Goal: Information Seeking & Learning: Learn about a topic

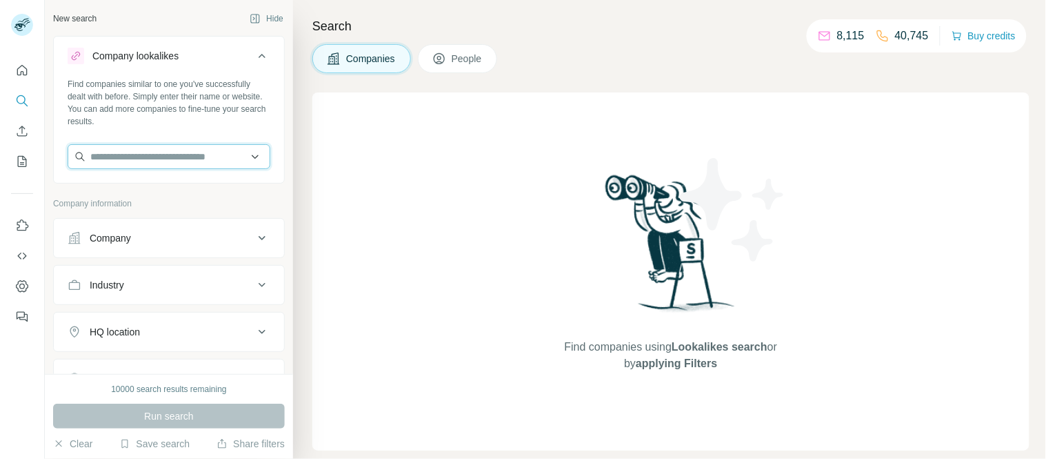
click at [171, 150] on input "text" at bounding box center [169, 156] width 203 height 25
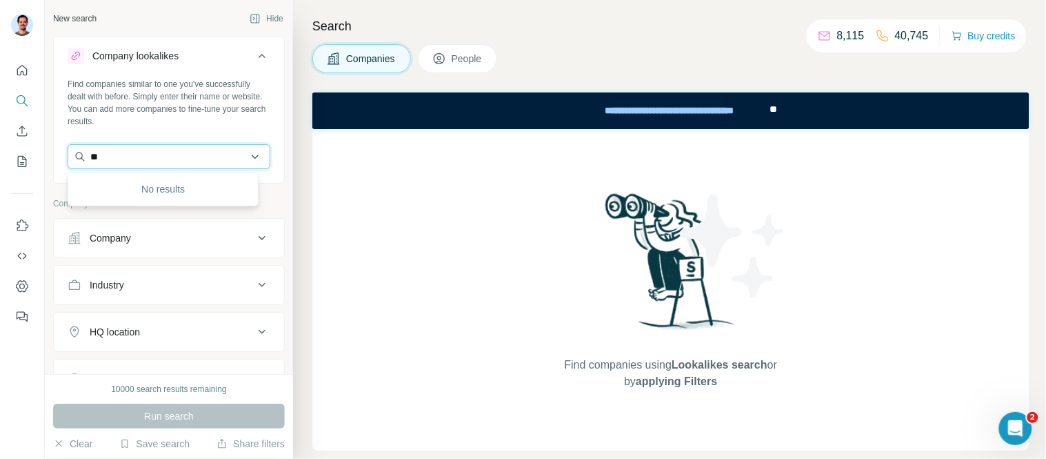
type input "*"
drag, startPoint x: 170, startPoint y: 162, endPoint x: 66, endPoint y: 164, distance: 104.9
click at [66, 164] on div "**********" at bounding box center [169, 129] width 230 height 102
click at [171, 155] on input "**********" at bounding box center [169, 156] width 203 height 25
type input "*"
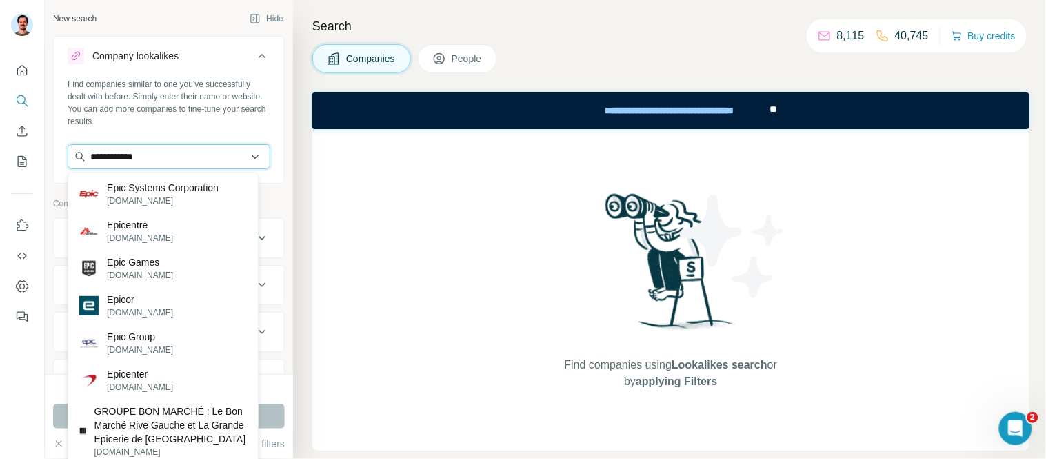
type input "**********"
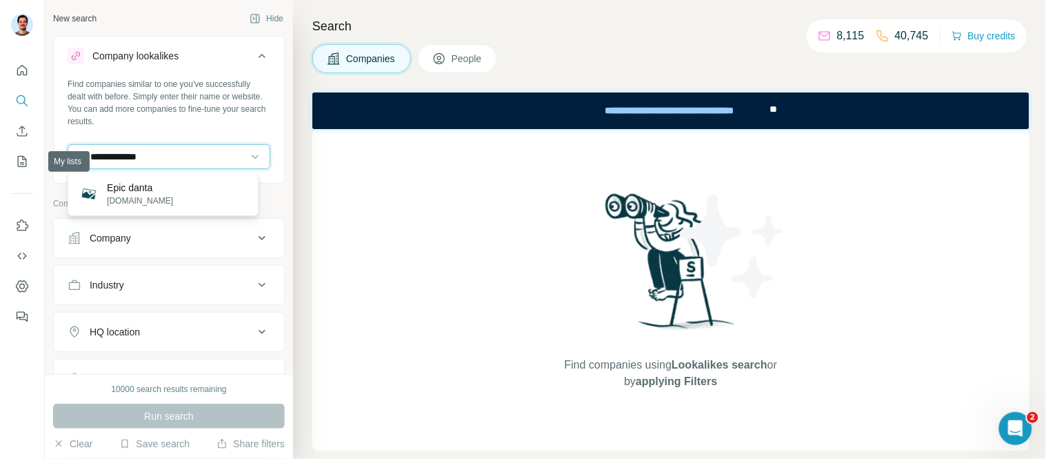
drag, startPoint x: 59, startPoint y: 161, endPoint x: 0, endPoint y: 161, distance: 59.3
click at [0, 161] on div "**********" at bounding box center [523, 229] width 1046 height 459
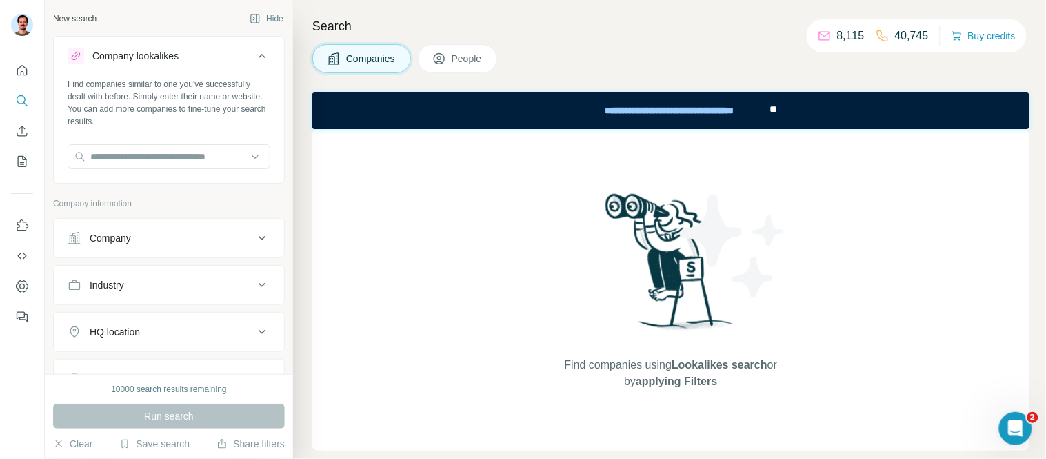
click at [131, 244] on div "Company" at bounding box center [110, 238] width 41 height 14
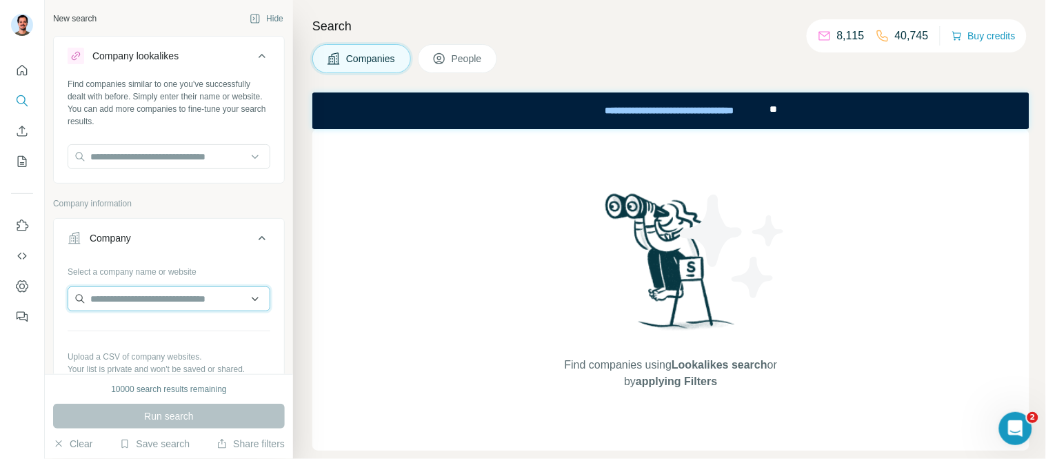
click at [157, 305] on input "text" at bounding box center [169, 298] width 203 height 25
type input "*"
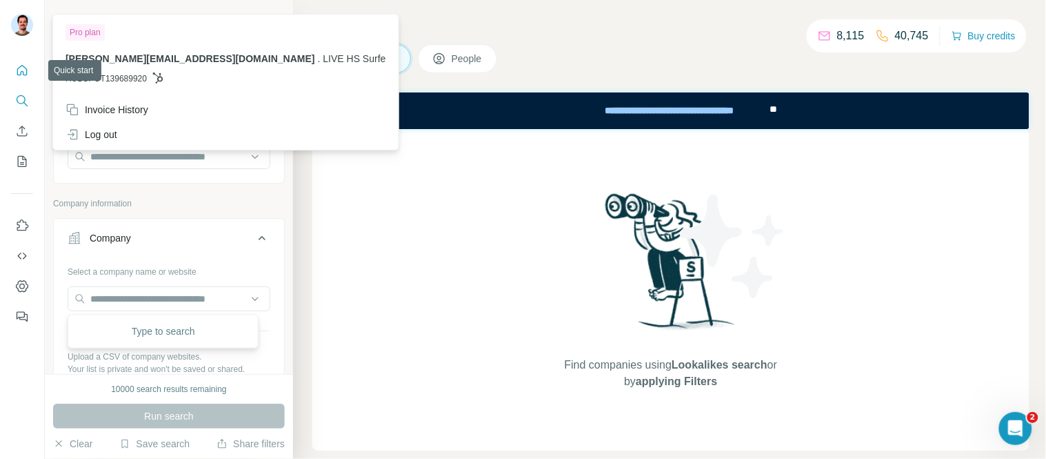
click at [17, 72] on icon "Quick start" at bounding box center [22, 70] width 14 height 14
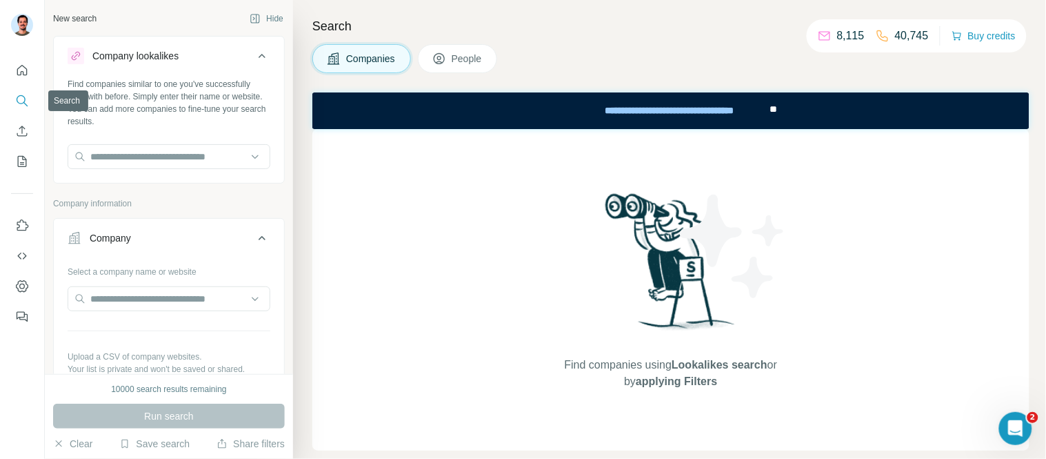
click at [23, 97] on icon "Search" at bounding box center [21, 99] width 9 height 9
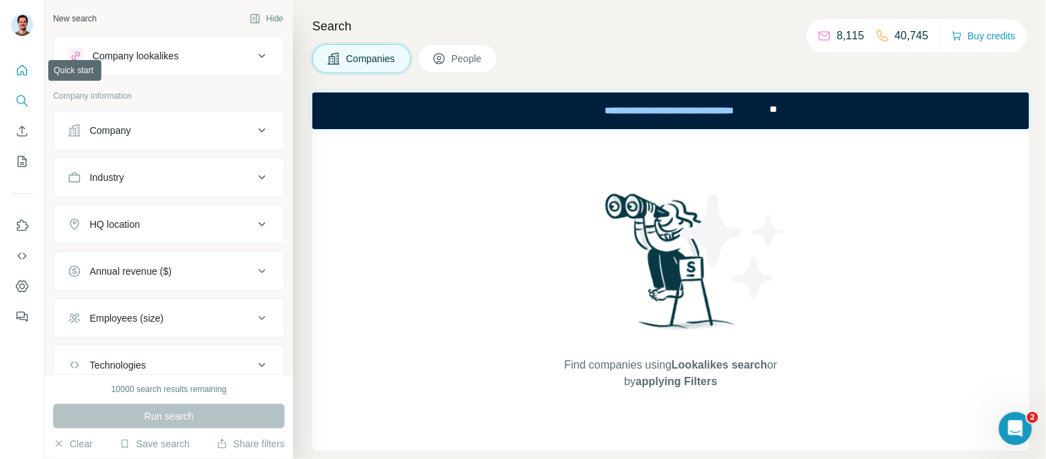
click at [25, 60] on button "Quick start" at bounding box center [22, 70] width 22 height 25
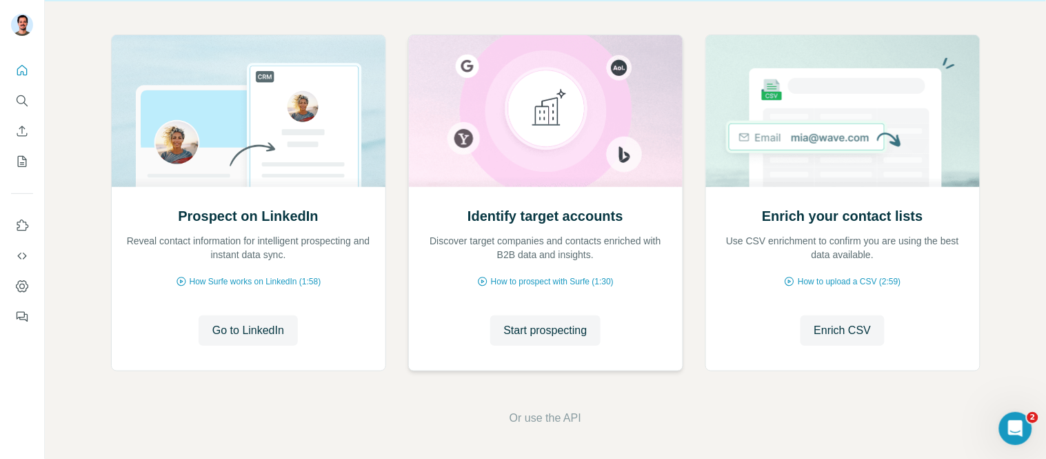
scroll to position [60, 0]
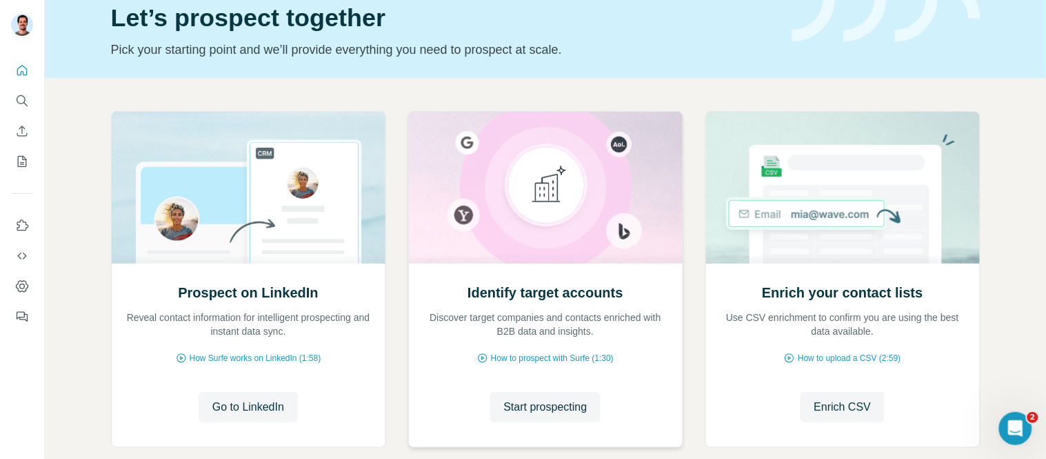
click at [553, 168] on img at bounding box center [545, 188] width 275 height 152
click at [23, 95] on icon "Search" at bounding box center [22, 101] width 14 height 14
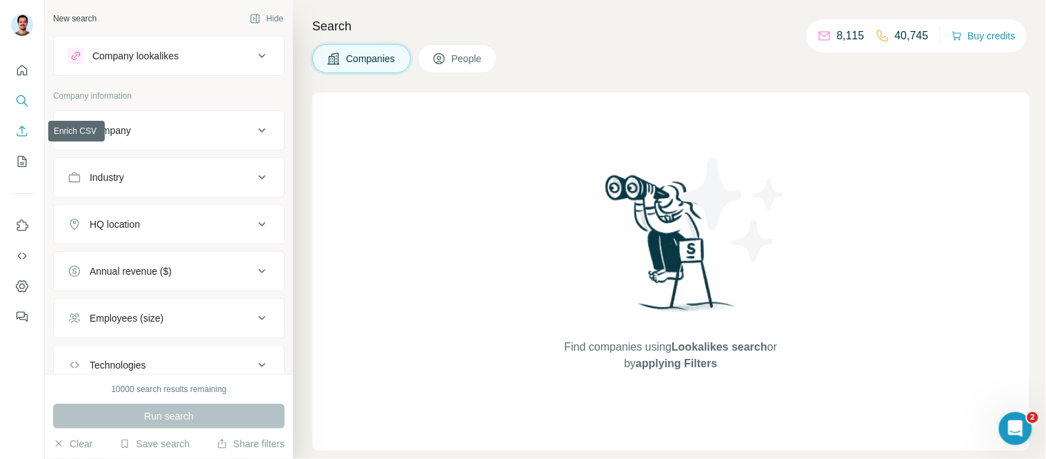
click at [24, 127] on icon "Enrich CSV" at bounding box center [22, 131] width 14 height 14
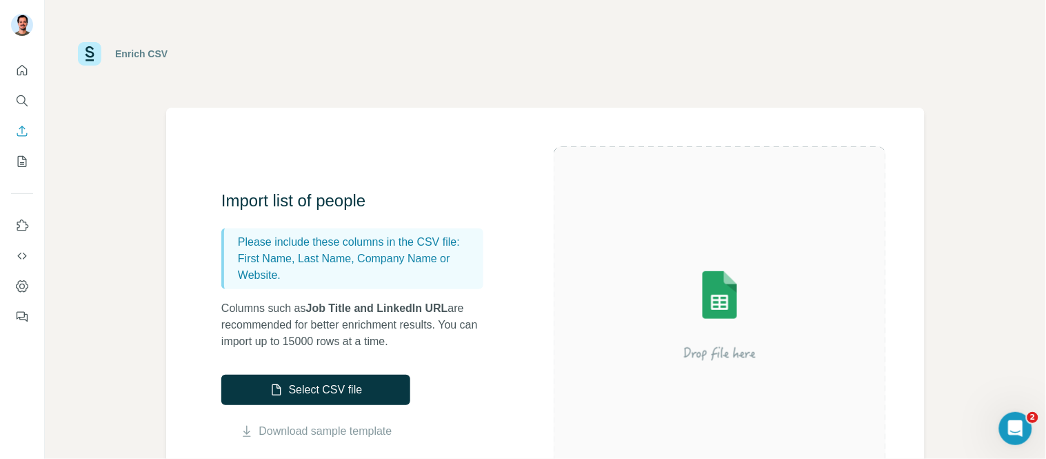
scroll to position [77, 0]
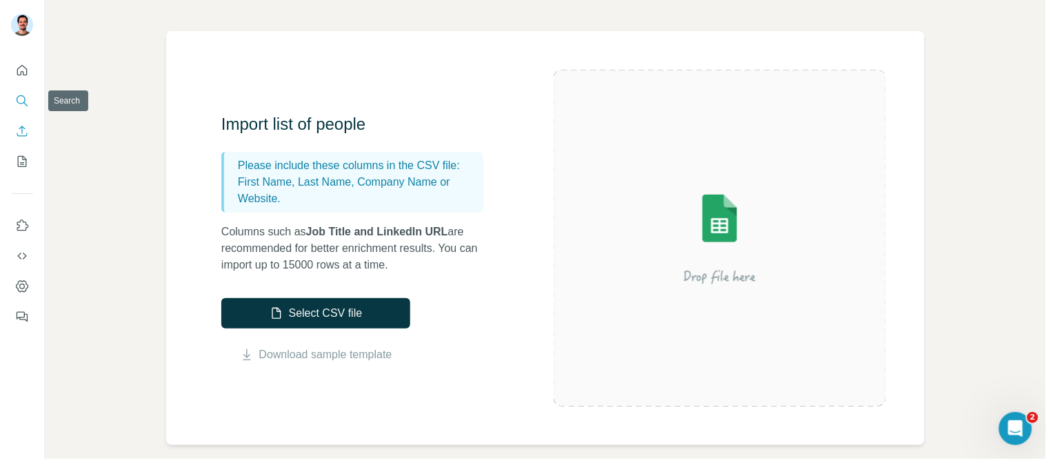
click at [28, 99] on icon "Search" at bounding box center [22, 101] width 14 height 14
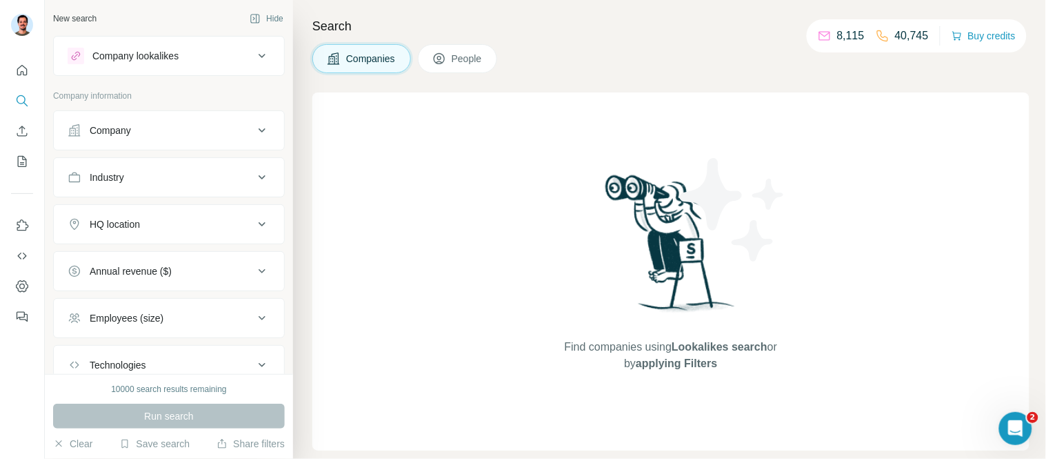
click at [145, 129] on div "Company" at bounding box center [161, 130] width 186 height 14
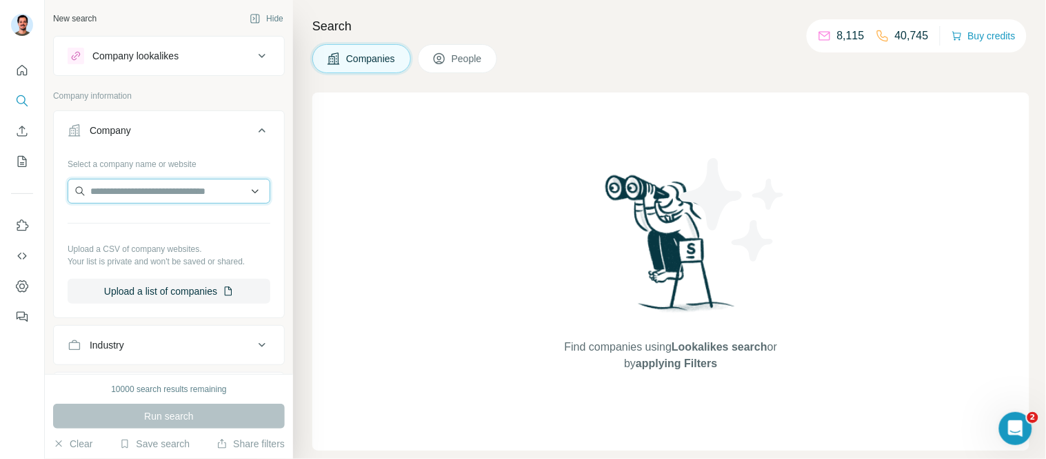
click at [149, 195] on input "text" at bounding box center [169, 191] width 203 height 25
paste input "**********"
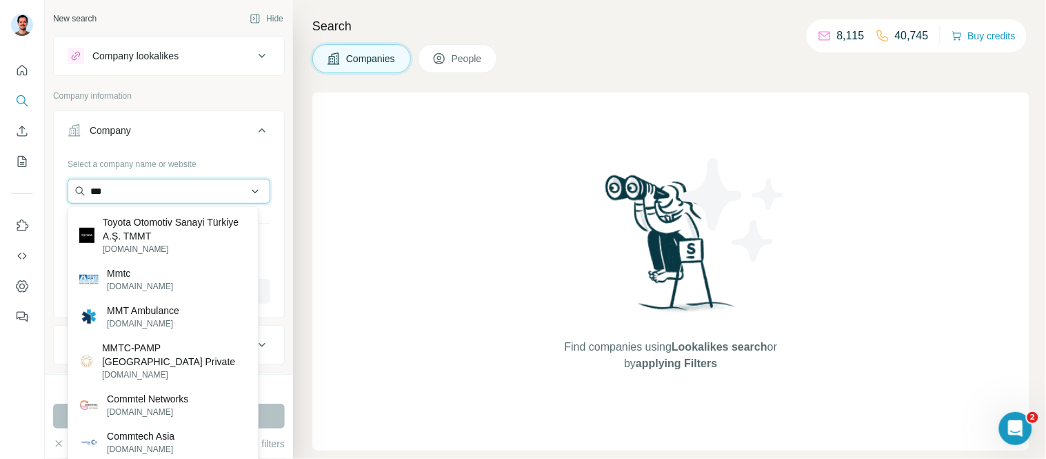
type input "***"
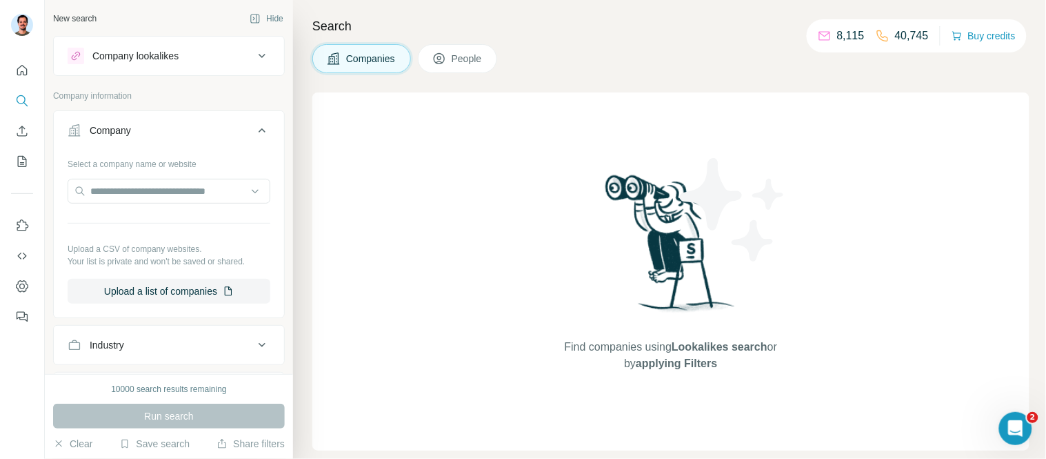
click at [168, 50] on div "Company lookalikes" at bounding box center [135, 56] width 86 height 14
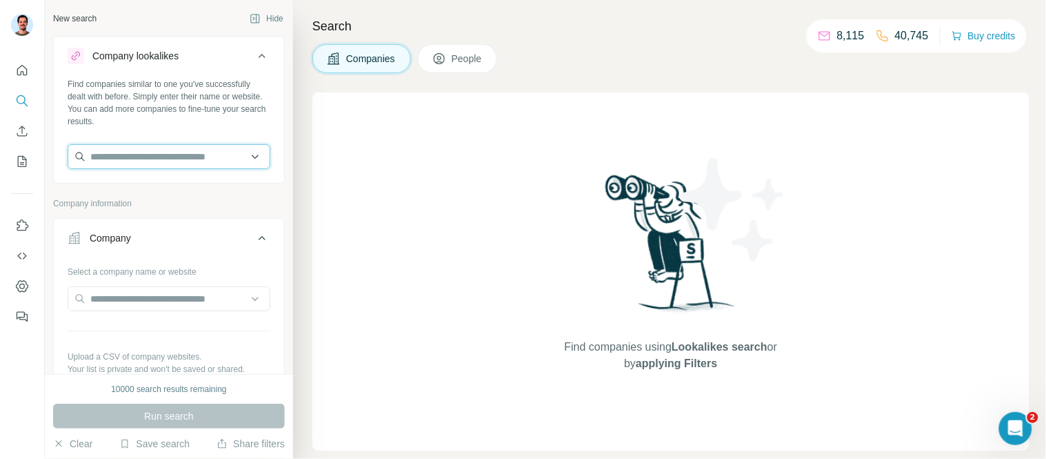
click at [115, 155] on input "text" at bounding box center [169, 156] width 203 height 25
type input "***"
drag, startPoint x: 124, startPoint y: 150, endPoint x: 49, endPoint y: 159, distance: 75.7
click at [49, 159] on div "New search Hide Company lookalikes Find companies similar to one you've success…" at bounding box center [169, 187] width 248 height 374
click at [519, 168] on div "Find companies using Lookalikes search or by applying Filters" at bounding box center [670, 271] width 717 height 358
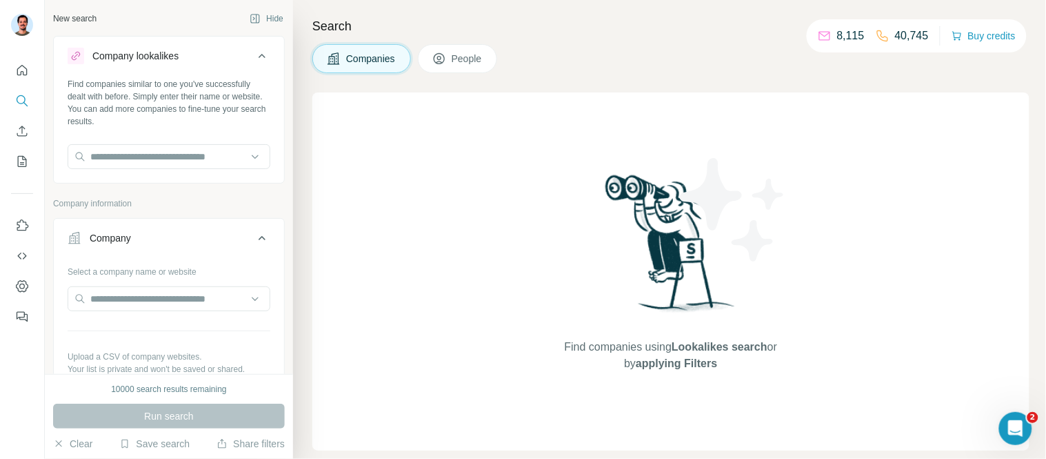
click at [128, 232] on div "Company" at bounding box center [110, 238] width 41 height 14
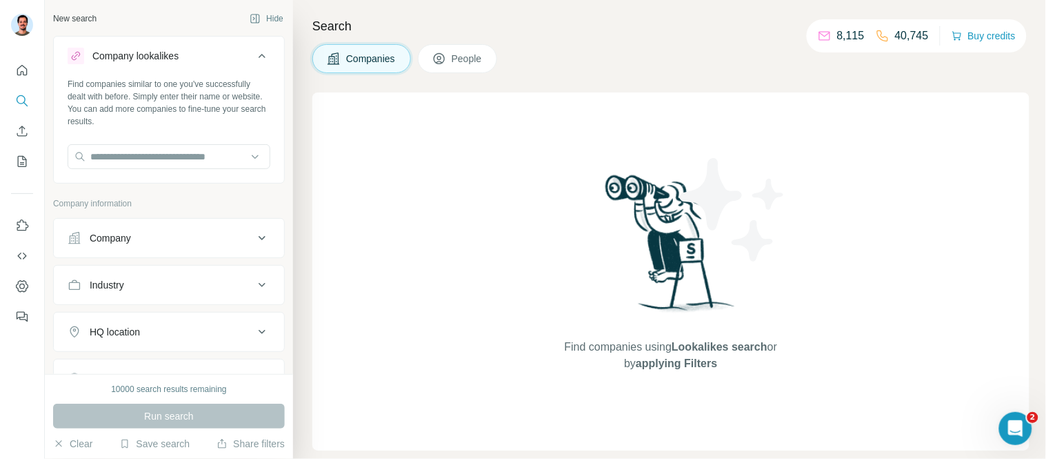
click at [143, 240] on div "Company" at bounding box center [161, 238] width 186 height 14
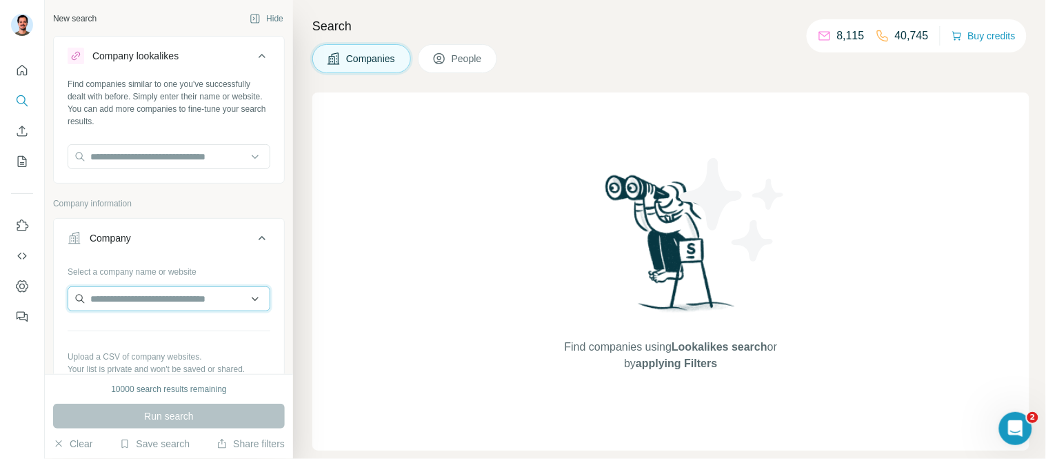
click at [154, 298] on input "text" at bounding box center [169, 298] width 203 height 25
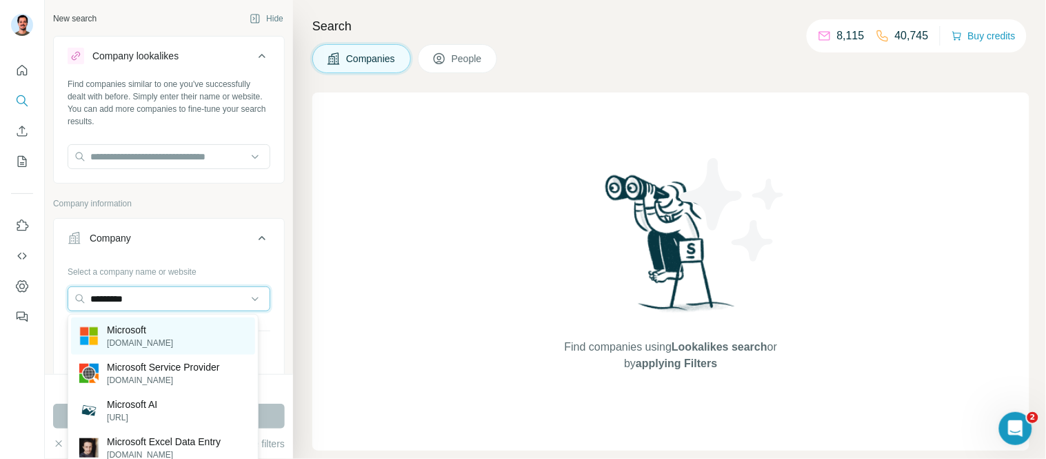
type input "*********"
click at [150, 335] on p "Microsoft" at bounding box center [140, 330] width 66 height 14
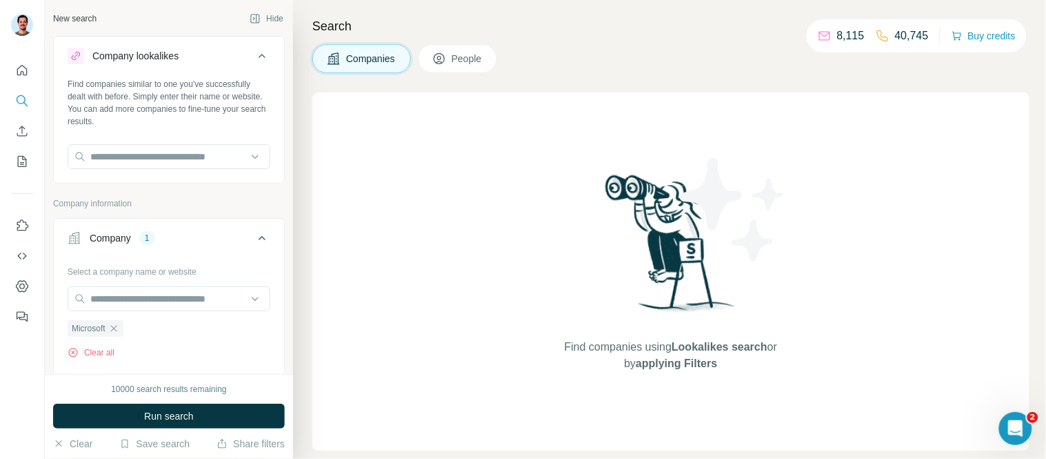
click at [114, 241] on div "Company" at bounding box center [110, 238] width 41 height 14
click at [110, 240] on div "Company" at bounding box center [110, 238] width 41 height 14
click at [94, 237] on div "Company" at bounding box center [110, 238] width 41 height 14
click at [183, 417] on span "Run search" at bounding box center [169, 416] width 50 height 14
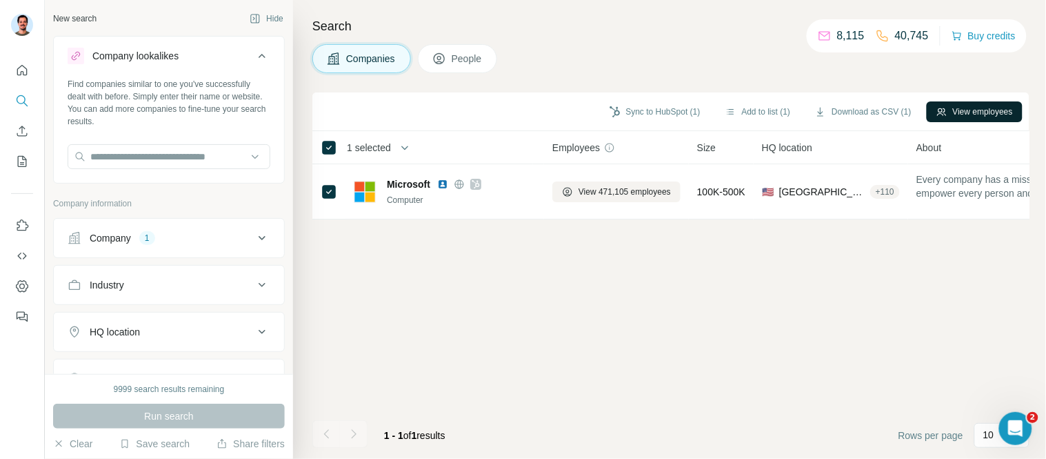
click at [993, 104] on button "View employees" at bounding box center [975, 111] width 96 height 21
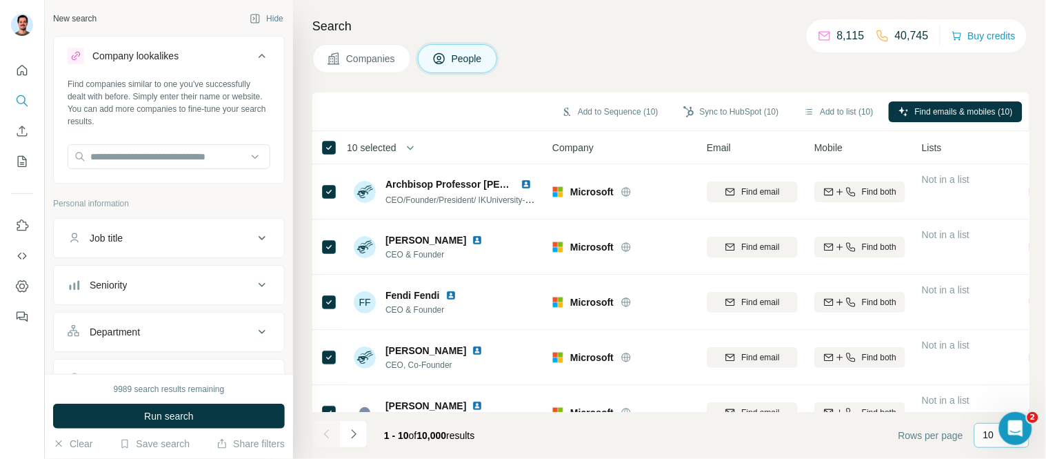
click at [988, 439] on p "10" at bounding box center [989, 435] width 11 height 14
click at [1002, 331] on div "60" at bounding box center [1003, 330] width 32 height 14
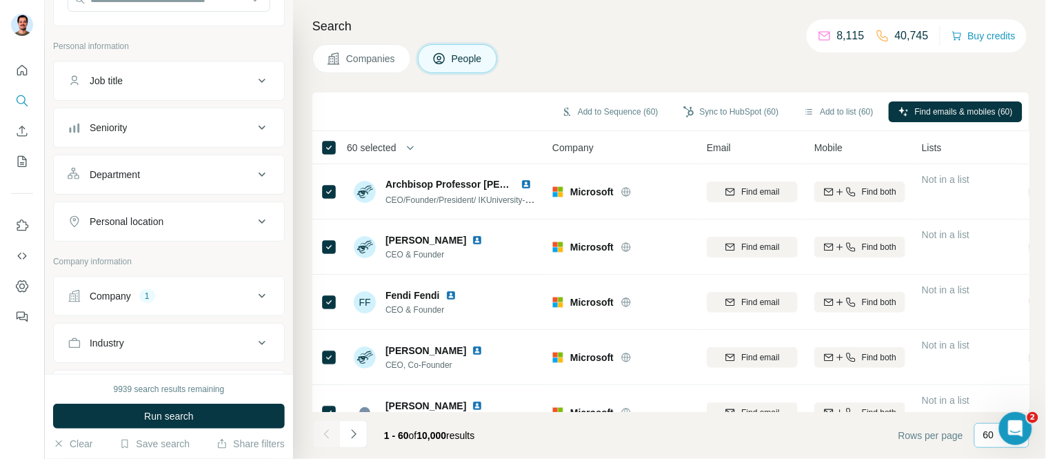
scroll to position [230, 0]
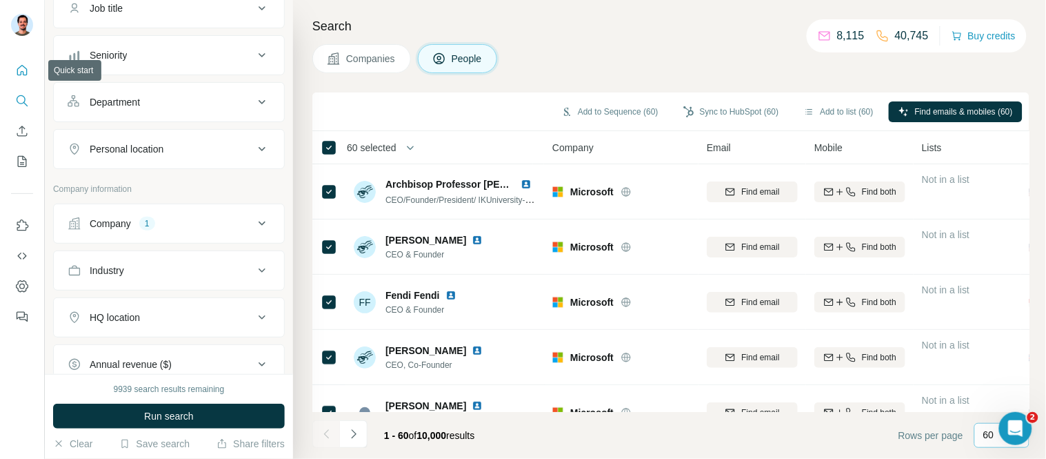
click at [23, 72] on icon "Quick start" at bounding box center [22, 70] width 10 height 10
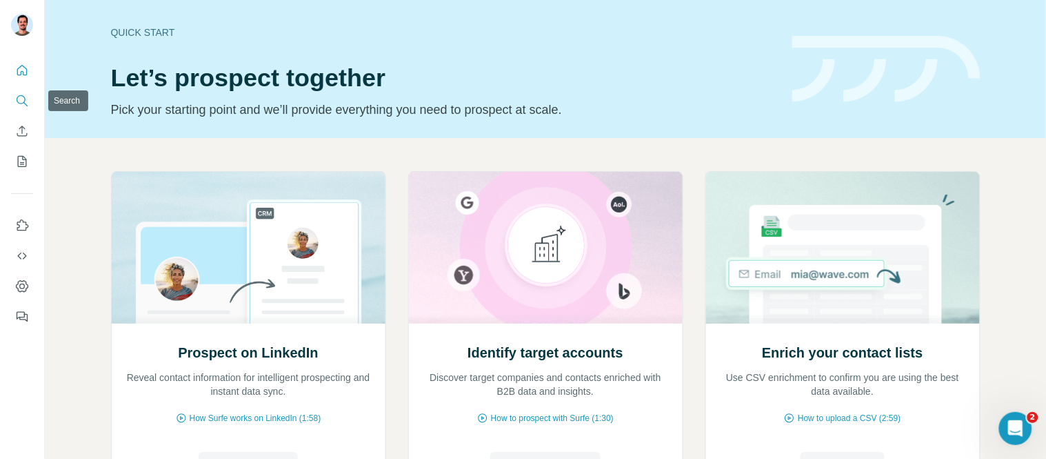
click at [18, 97] on icon "Search" at bounding box center [22, 101] width 14 height 14
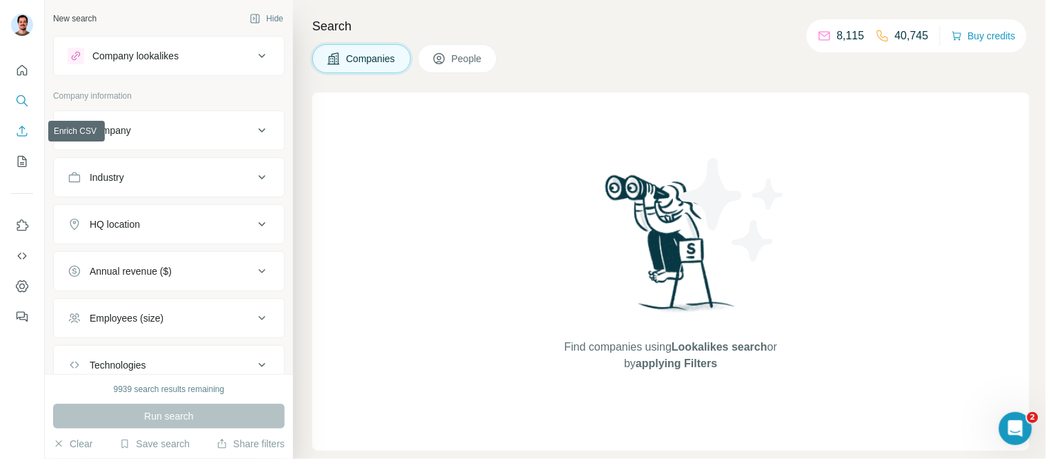
click at [22, 129] on icon "Enrich CSV" at bounding box center [22, 131] width 10 height 10
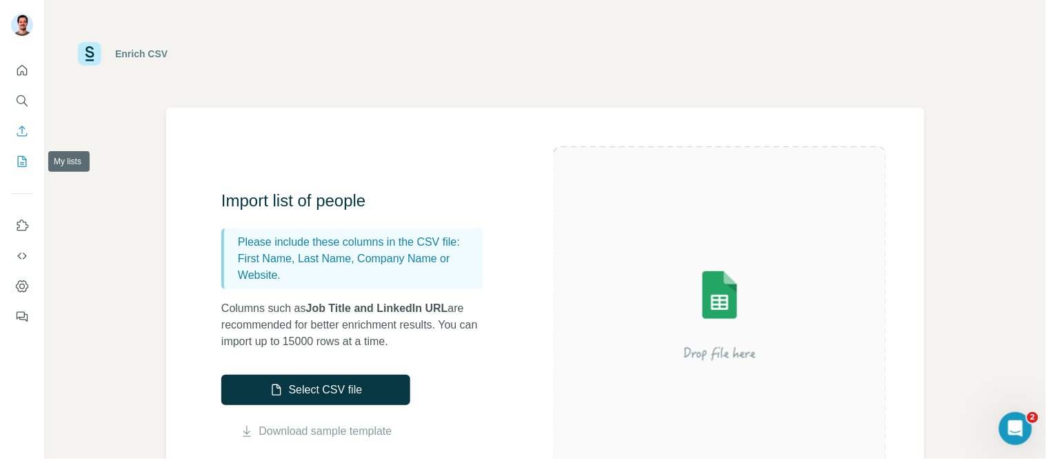
click at [23, 160] on icon "My lists" at bounding box center [22, 162] width 14 height 14
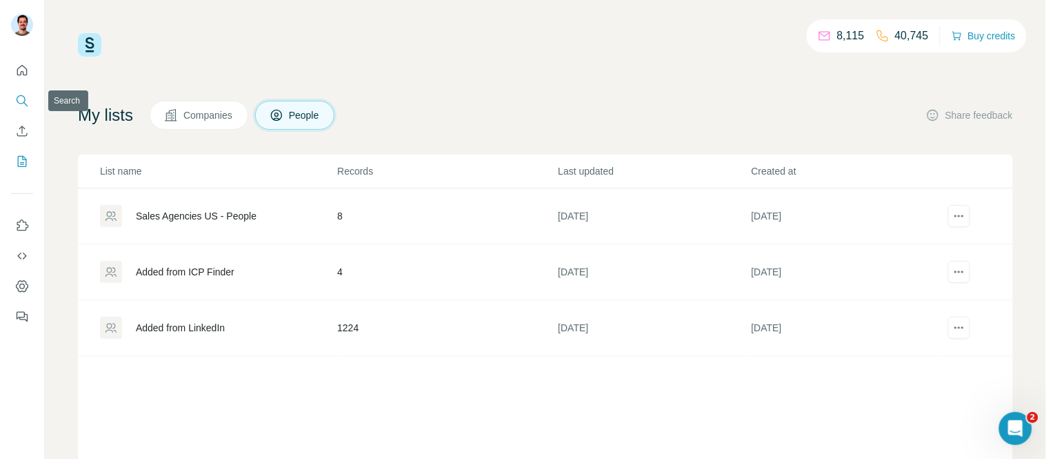
click at [19, 98] on icon "Search" at bounding box center [22, 101] width 14 height 14
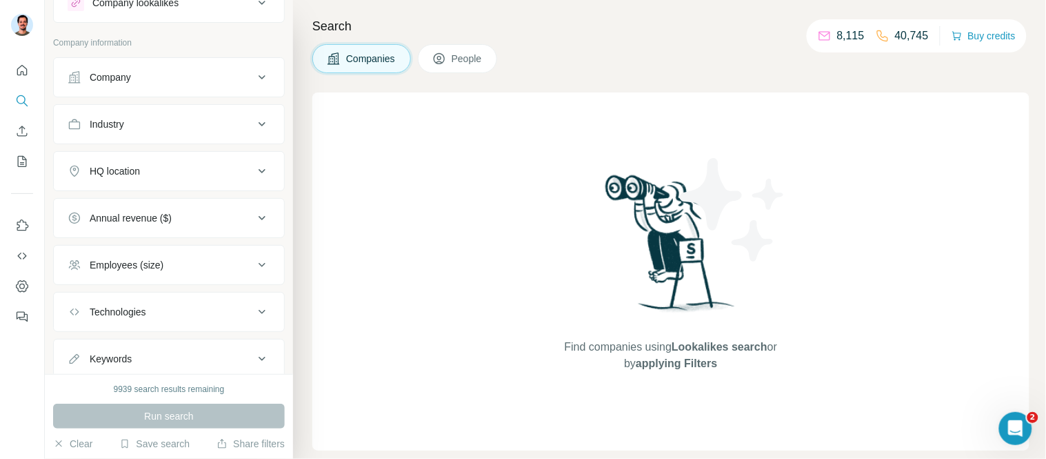
scroll to position [77, 0]
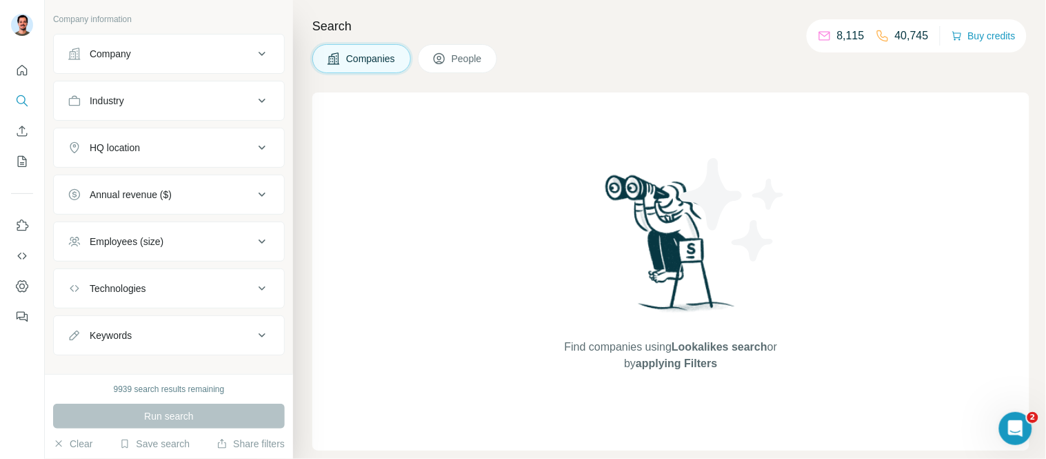
click at [131, 55] on div "Company" at bounding box center [110, 54] width 41 height 14
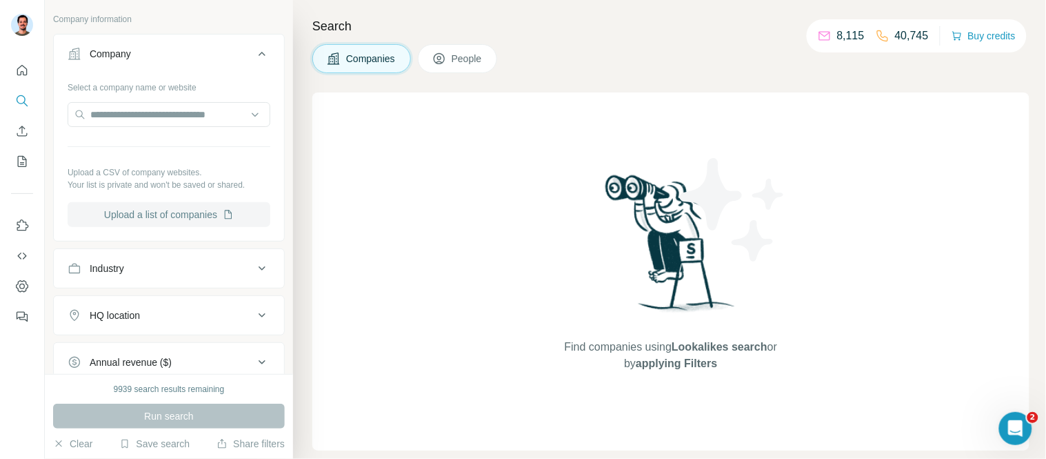
click at [191, 215] on button "Upload a list of companies" at bounding box center [169, 214] width 203 height 25
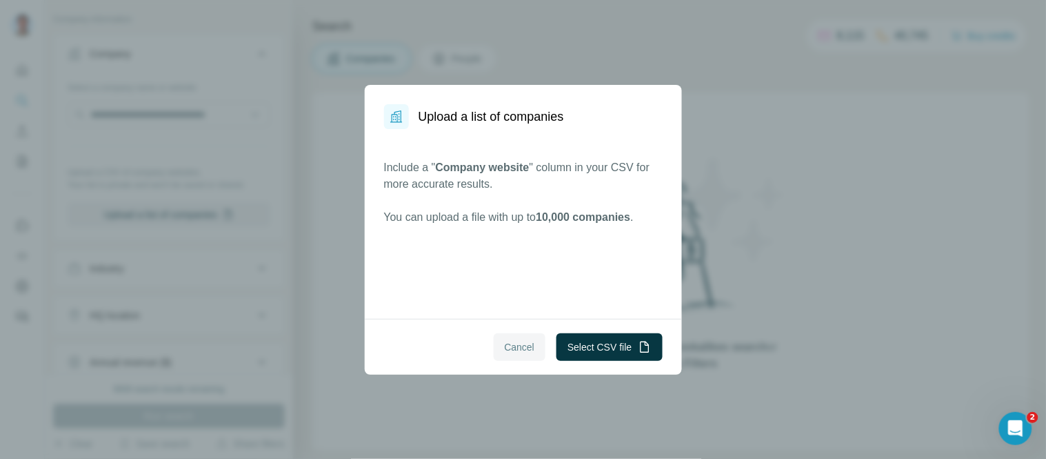
click at [531, 352] on button "Cancel" at bounding box center [520, 347] width 52 height 28
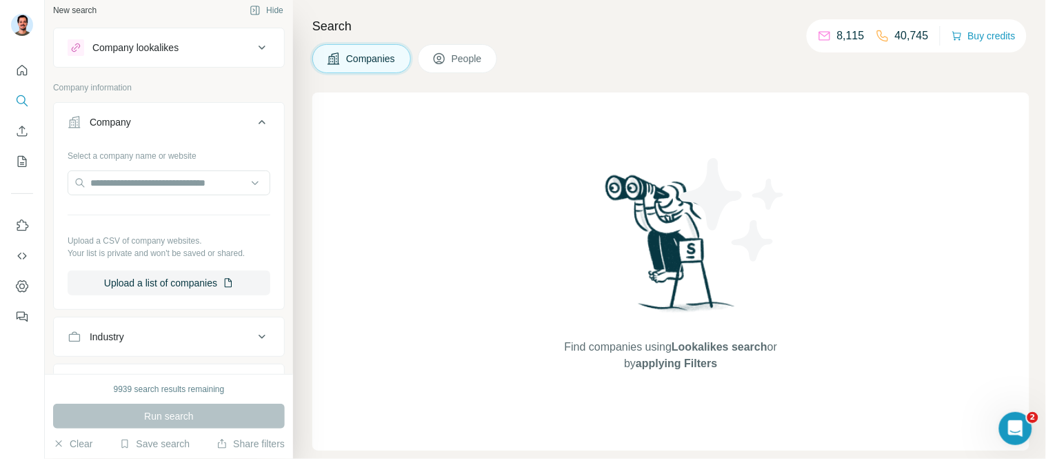
scroll to position [0, 0]
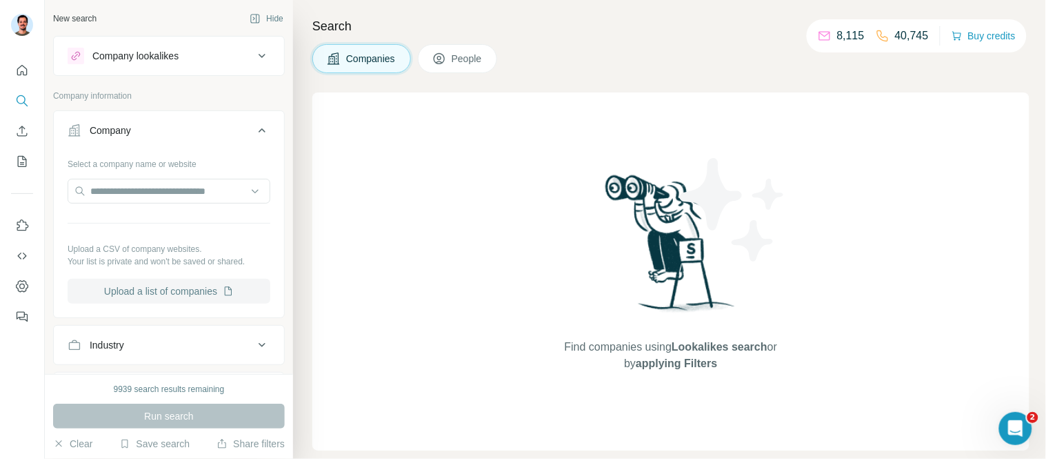
click at [134, 293] on button "Upload a list of companies" at bounding box center [169, 291] width 203 height 25
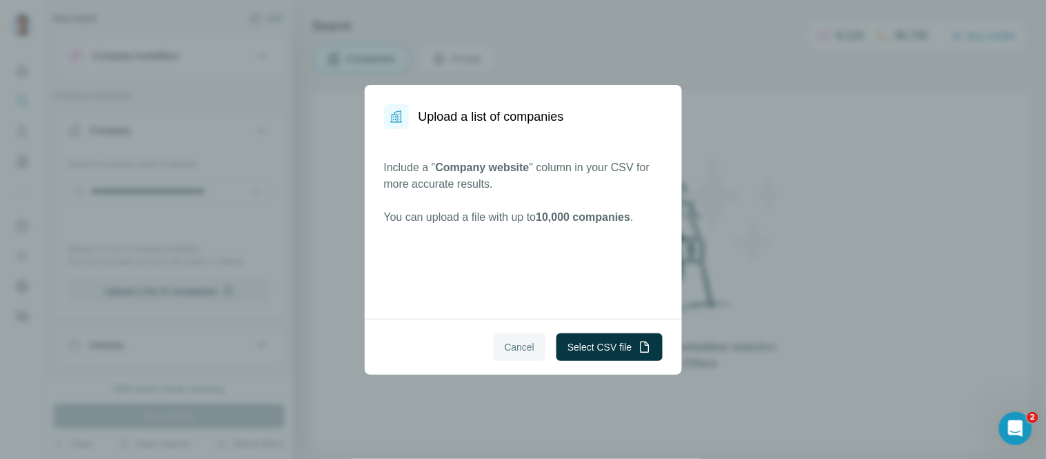
click at [505, 348] on span "Cancel" at bounding box center [520, 347] width 30 height 14
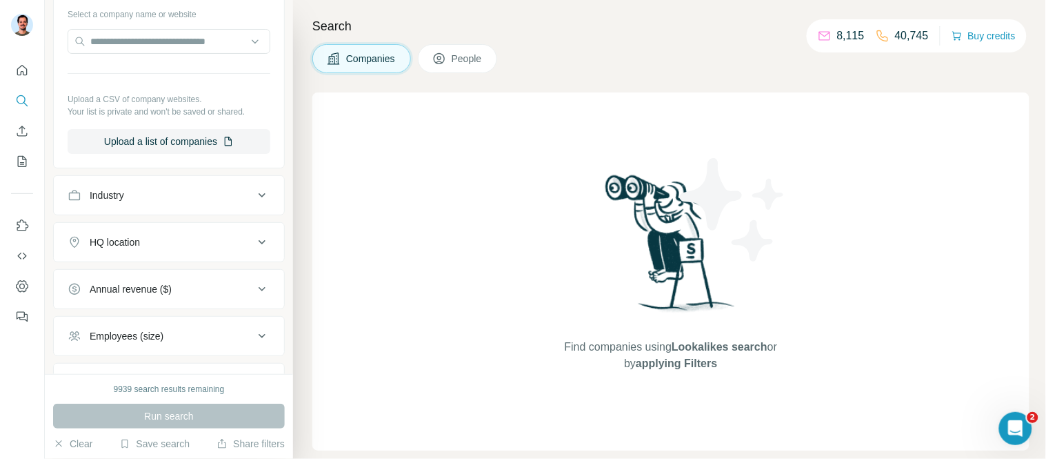
scroll to position [153, 0]
click at [481, 52] on span "People" at bounding box center [468, 59] width 32 height 14
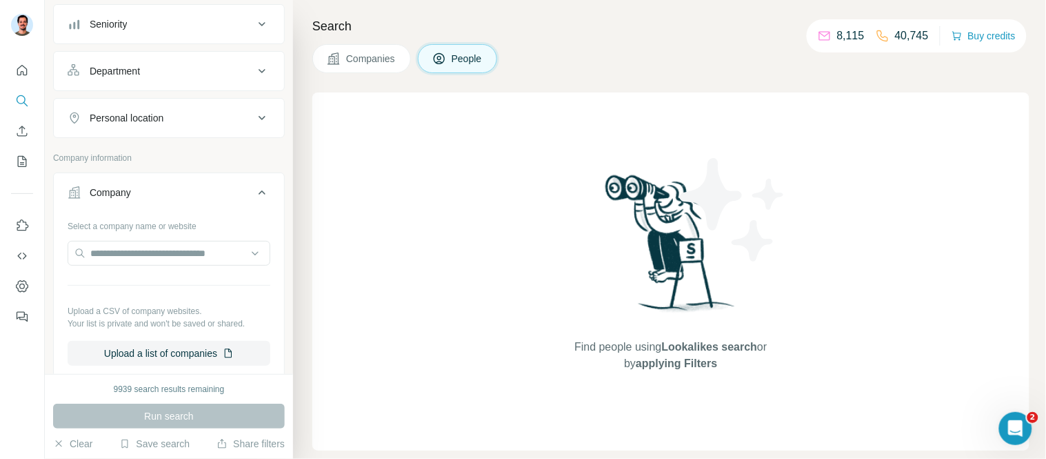
scroll to position [94, 0]
click at [133, 246] on input "text" at bounding box center [169, 253] width 203 height 25
click at [175, 250] on input "text" at bounding box center [169, 253] width 203 height 25
